Goal: Task Accomplishment & Management: Use online tool/utility

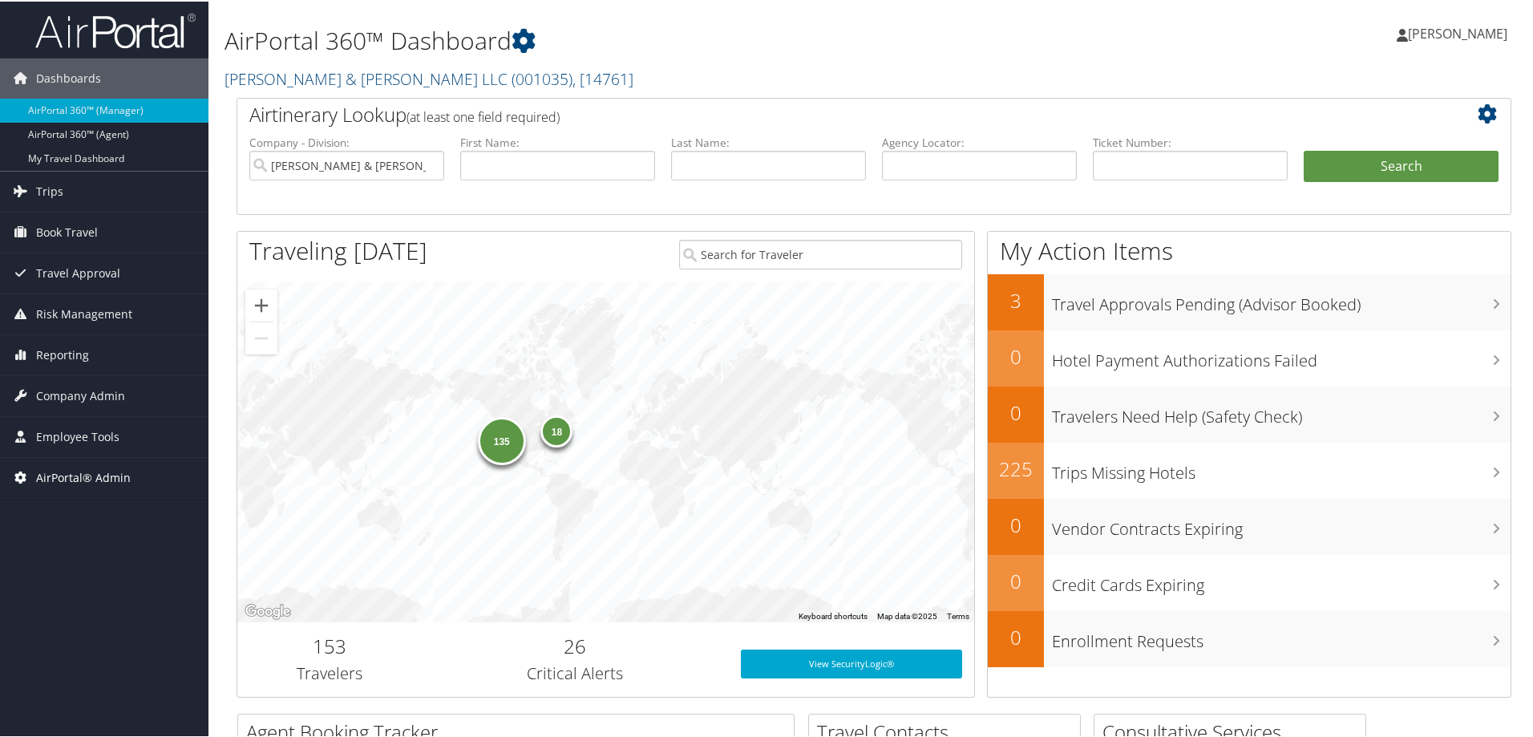
click at [75, 480] on span "AirPortal® Admin" at bounding box center [83, 476] width 95 height 40
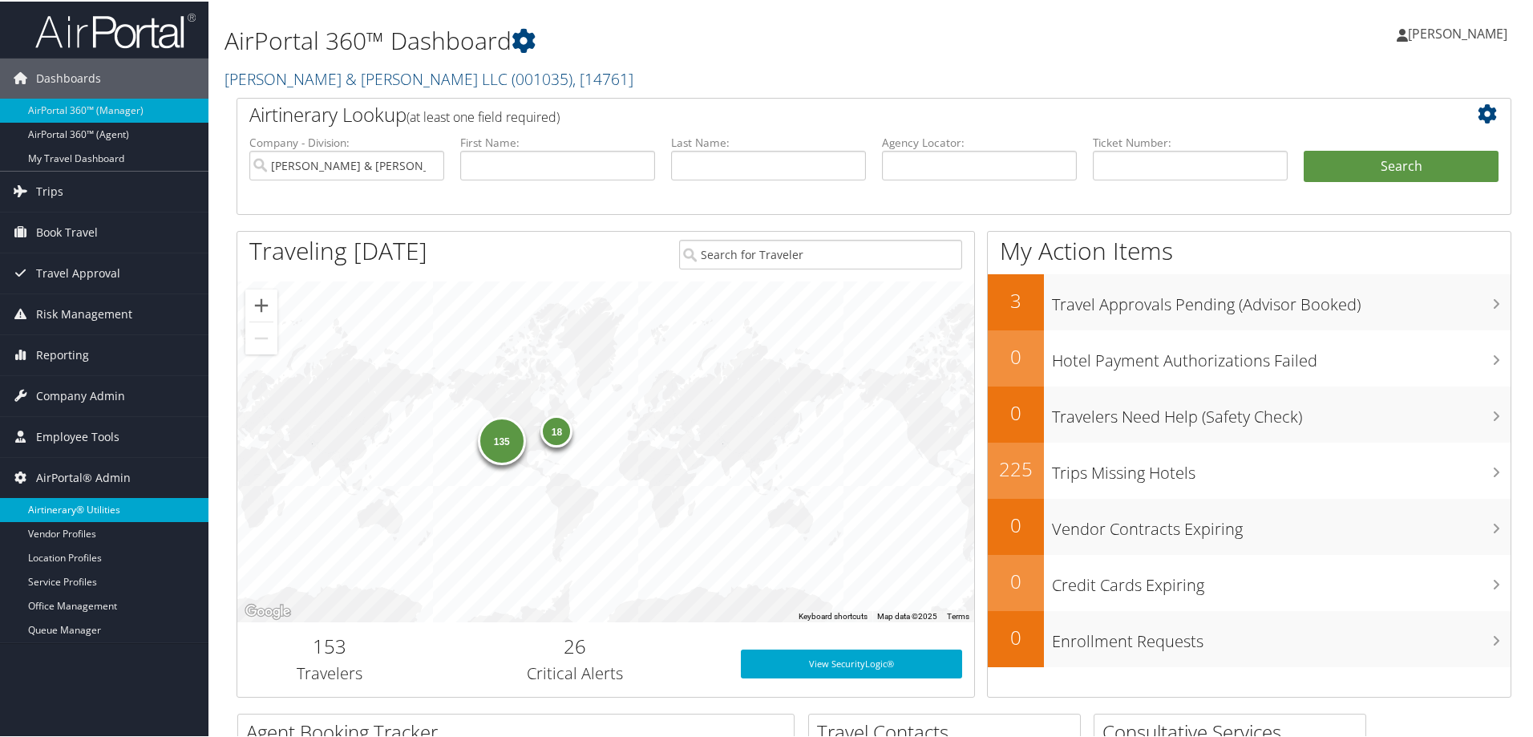
click at [71, 501] on link "Airtinerary® Utilities" at bounding box center [104, 508] width 208 height 24
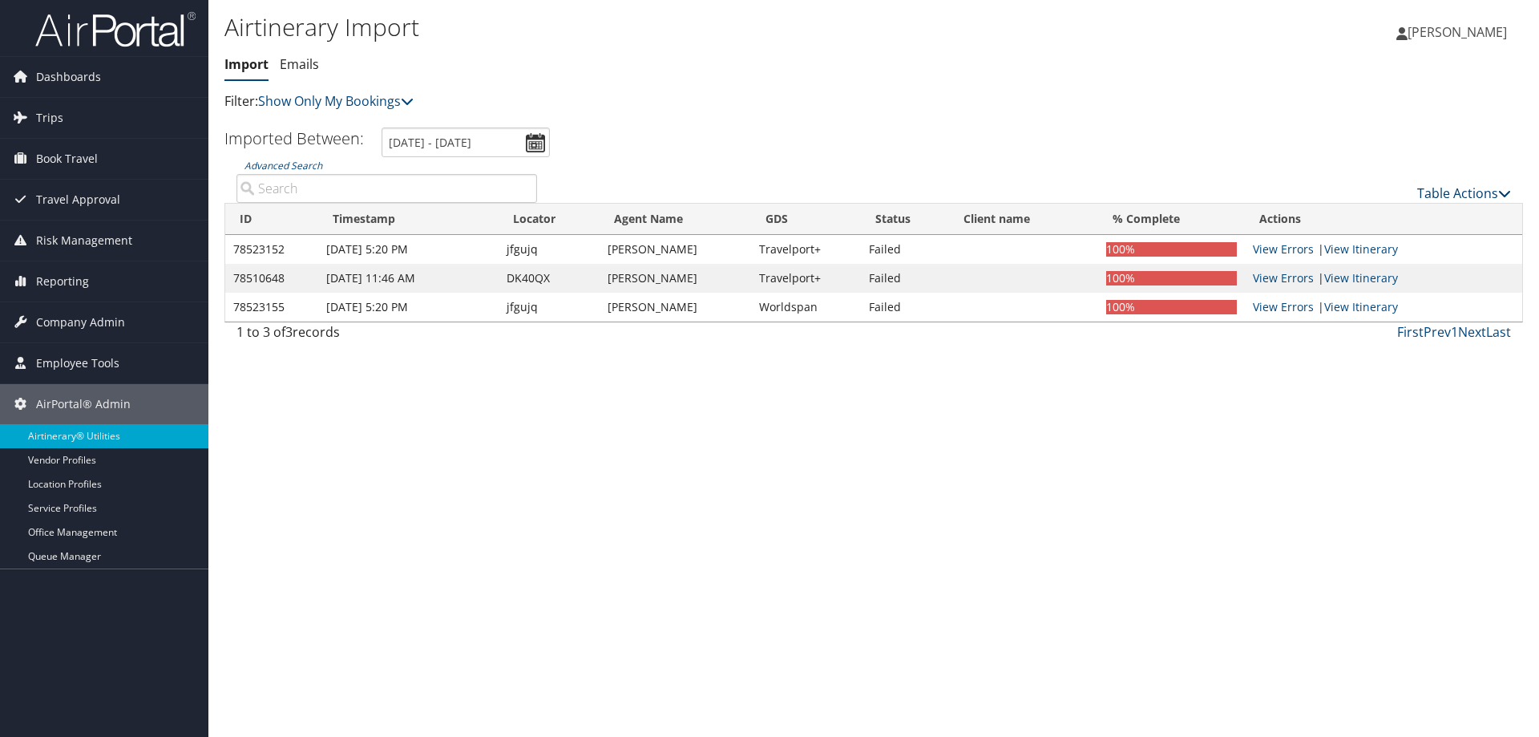
click at [1452, 194] on link "Table Actions" at bounding box center [1464, 193] width 94 height 18
click at [1409, 242] on link "Import Itinerary" at bounding box center [1410, 245] width 211 height 27
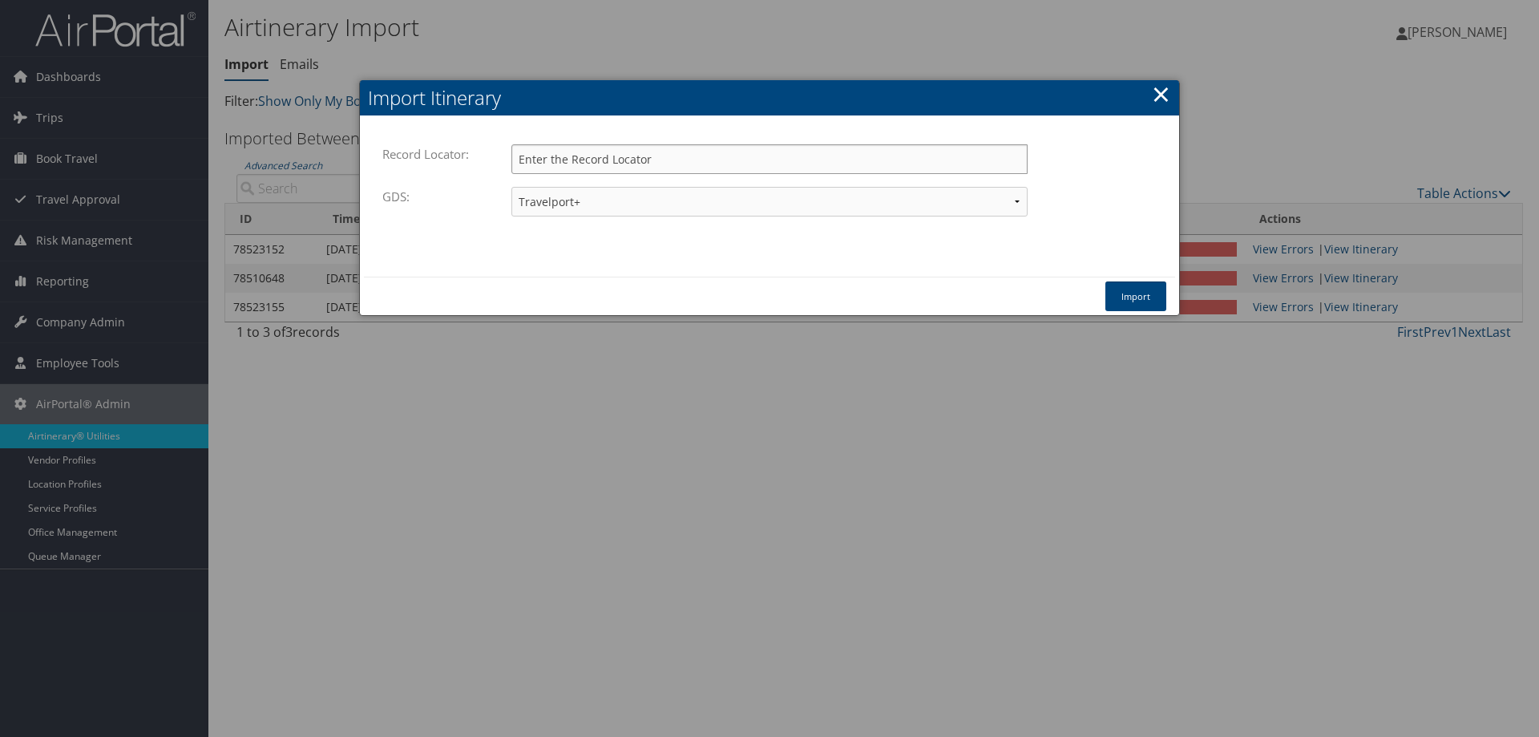
click at [574, 164] on input "Record Locator:" at bounding box center [769, 159] width 516 height 30
paste input "WIXMSR"
type input "WIXMSR"
click at [567, 197] on select "Travelport+ Worldspan Apollo Sabre Amadeus" at bounding box center [769, 202] width 516 height 30
select select "1W"
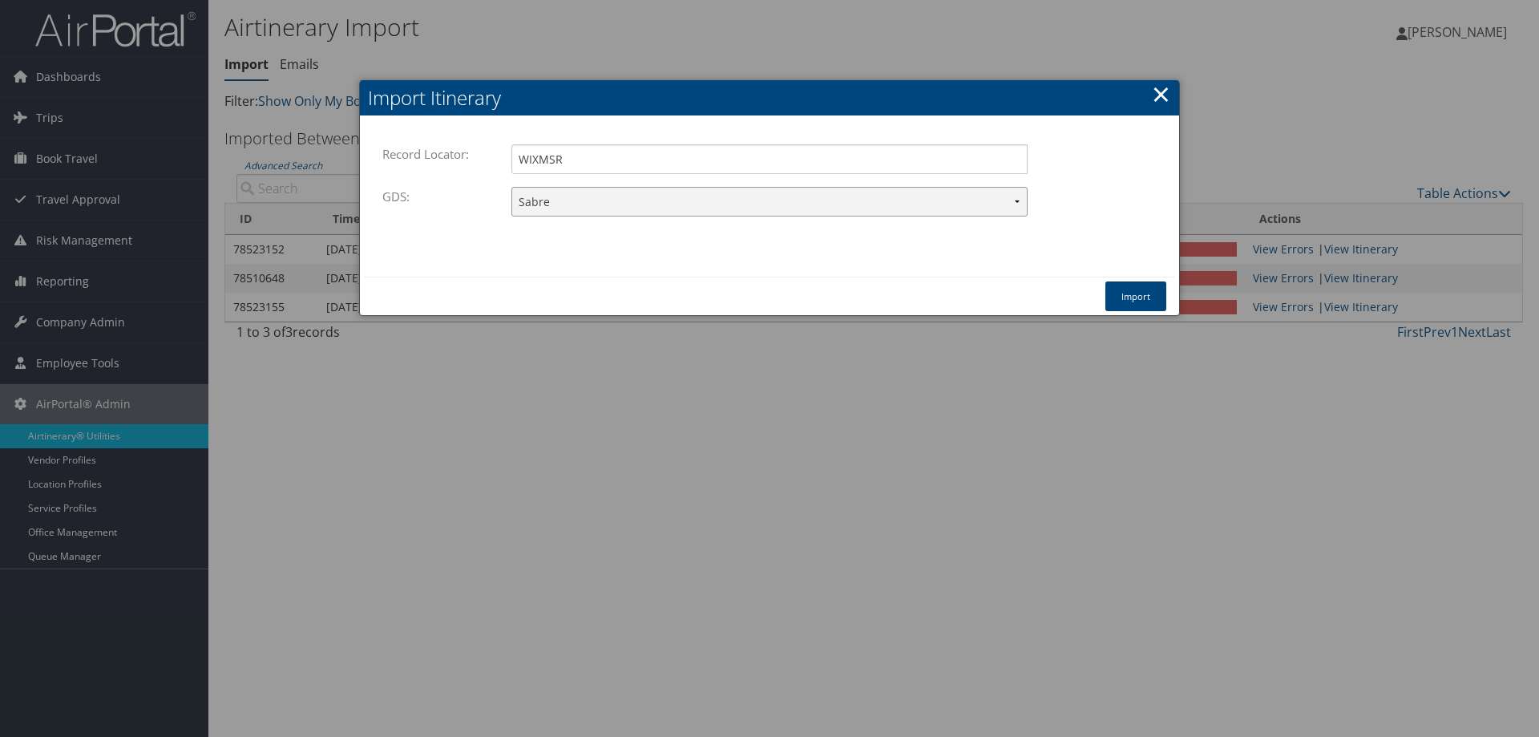
click at [511, 187] on select "Travelport+ Worldspan Apollo Sabre Amadeus" at bounding box center [769, 202] width 516 height 30
click at [1135, 286] on button "Import" at bounding box center [1136, 296] width 61 height 30
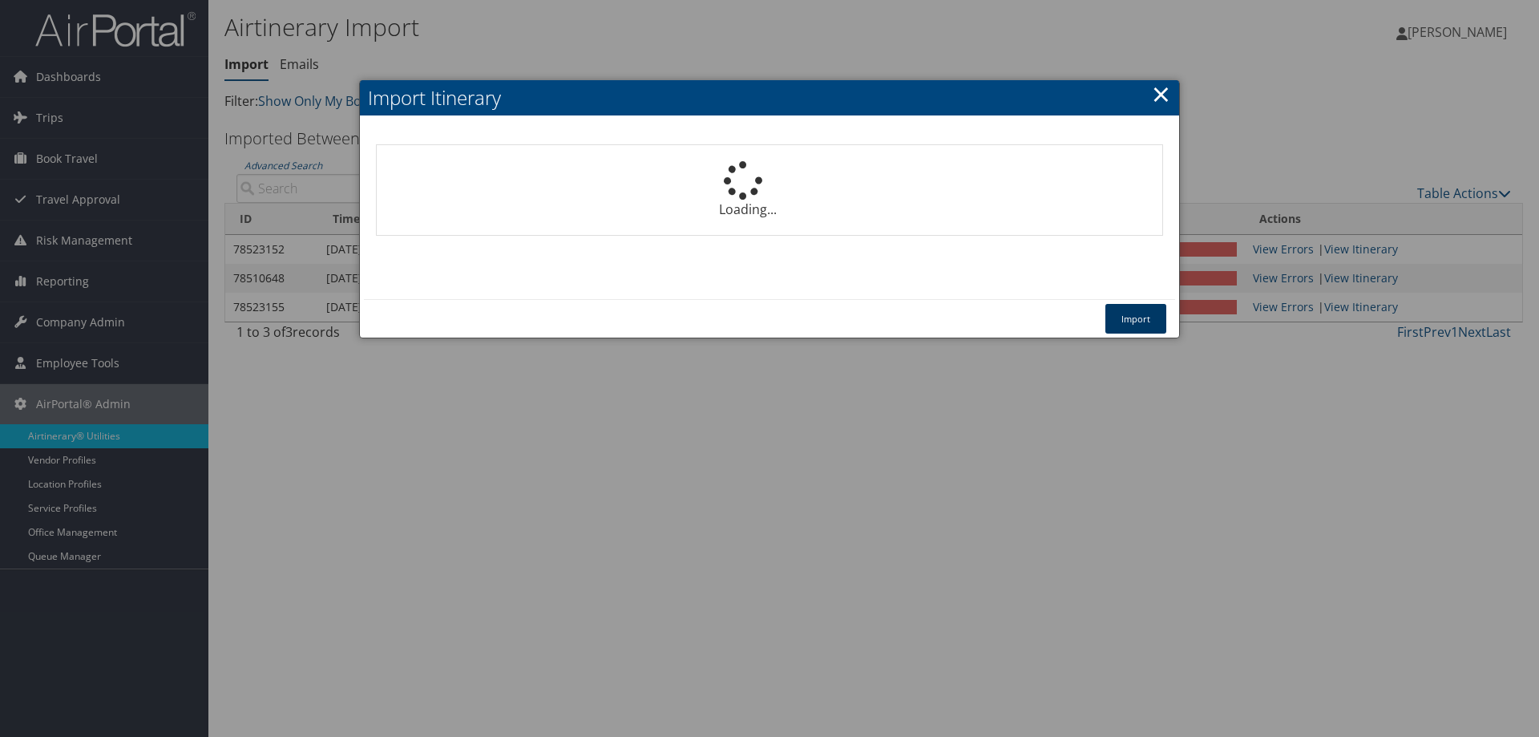
select select "1P"
